Goal: Task Accomplishment & Management: Manage account settings

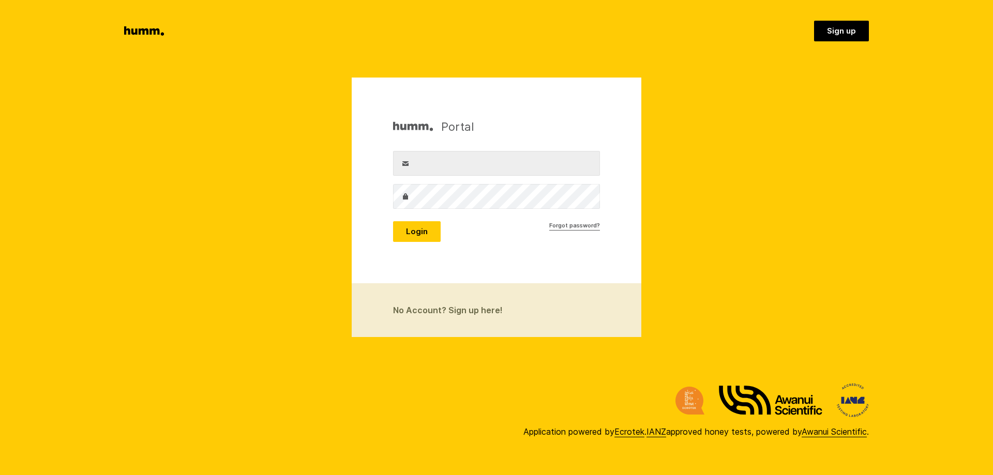
click at [877, 179] on section "Portal Username Password Login Forgot password? No Account? Sign up here!" at bounding box center [496, 208] width 993 height 260
click at [430, 164] on input "Username" at bounding box center [496, 163] width 207 height 25
type input "[EMAIL_ADDRESS][DOMAIN_NAME]"
click at [416, 231] on button "Login" at bounding box center [417, 231] width 48 height 21
